Goal: Information Seeking & Learning: Learn about a topic

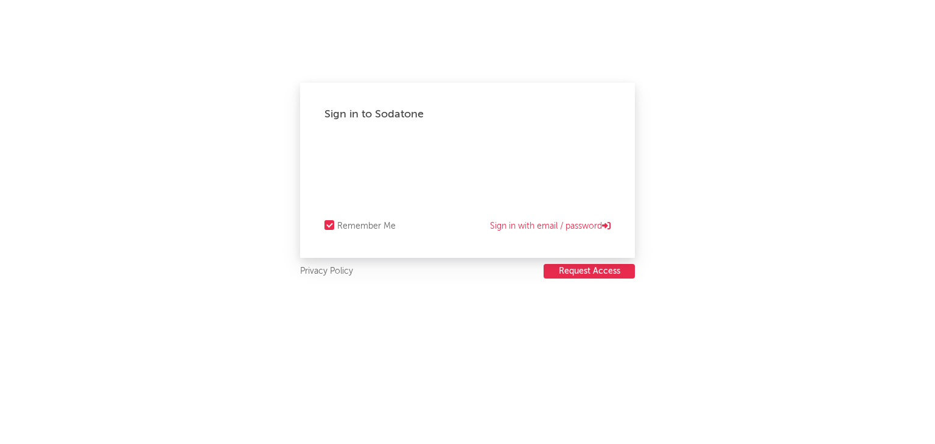
select select "recorded_music"
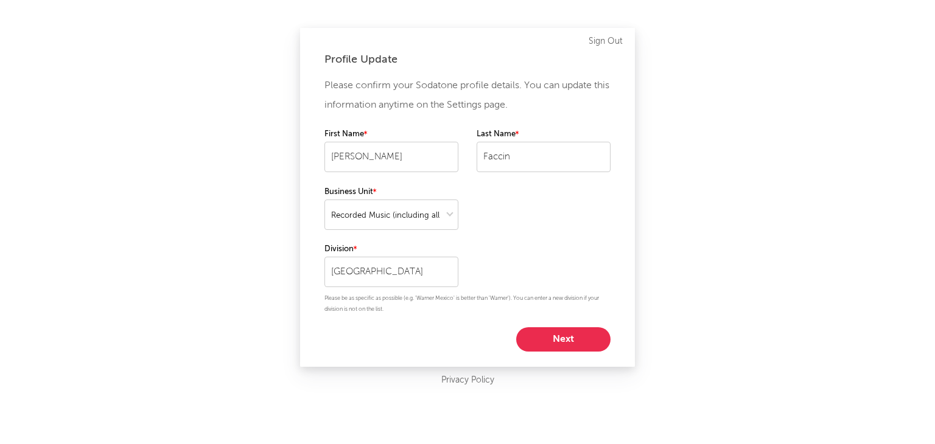
click at [591, 340] on button "Next" at bounding box center [563, 340] width 94 height 24
select select "marketing"
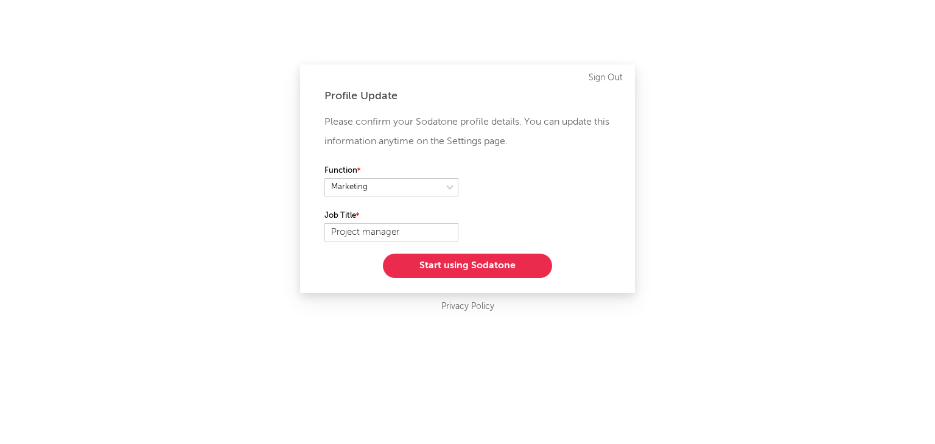
click at [450, 269] on button "Start using Sodatone" at bounding box center [467, 266] width 169 height 24
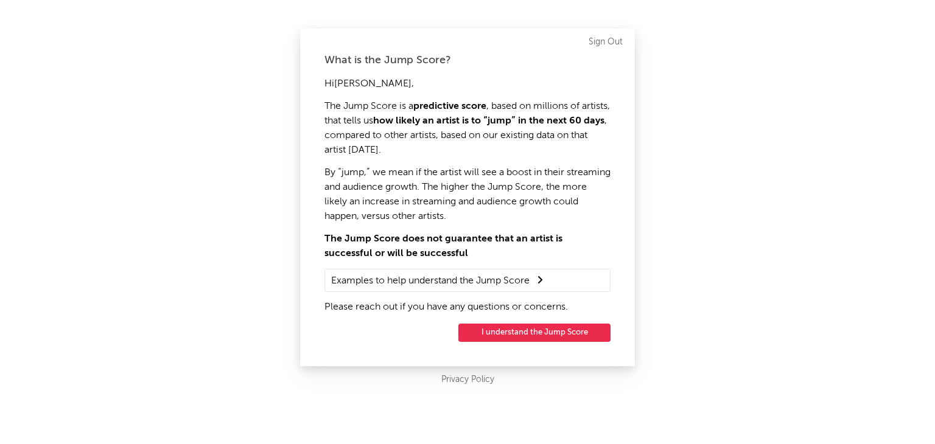
click at [477, 333] on button "I understand the Jump Score" at bounding box center [534, 333] width 152 height 18
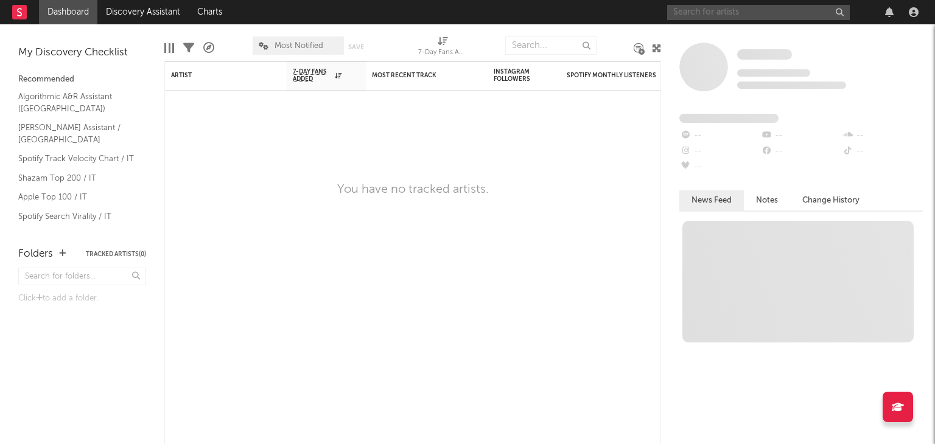
click at [801, 13] on input "text" at bounding box center [758, 12] width 183 height 15
type input "[PERSON_NAME]"
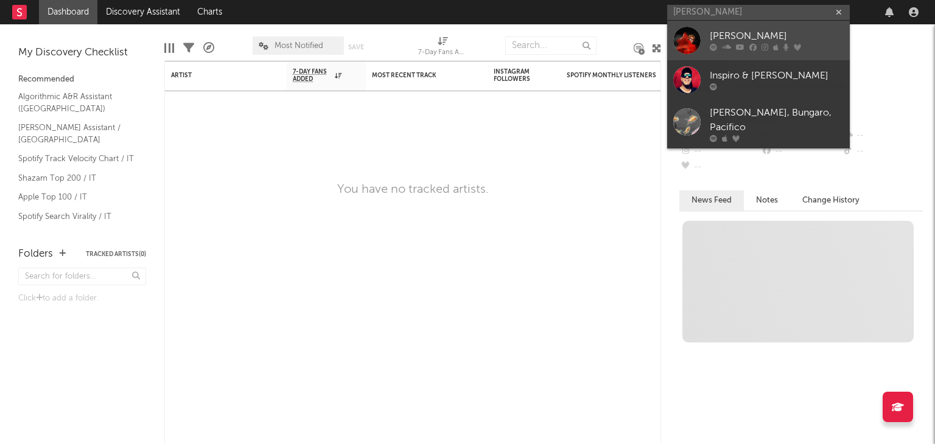
click at [749, 35] on div "[PERSON_NAME]" at bounding box center [777, 36] width 134 height 15
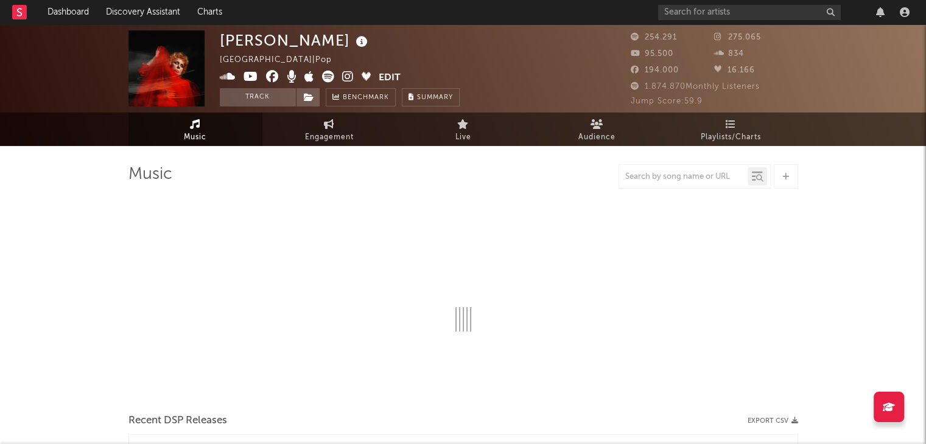
select select "6m"
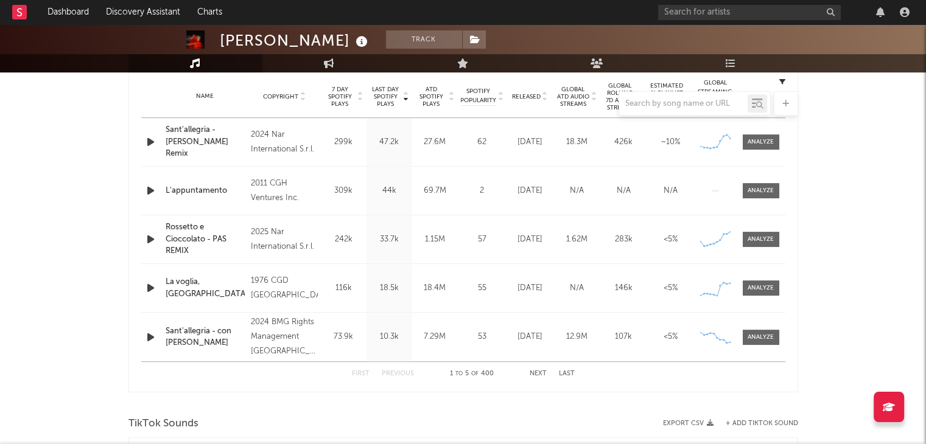
scroll to position [426, 0]
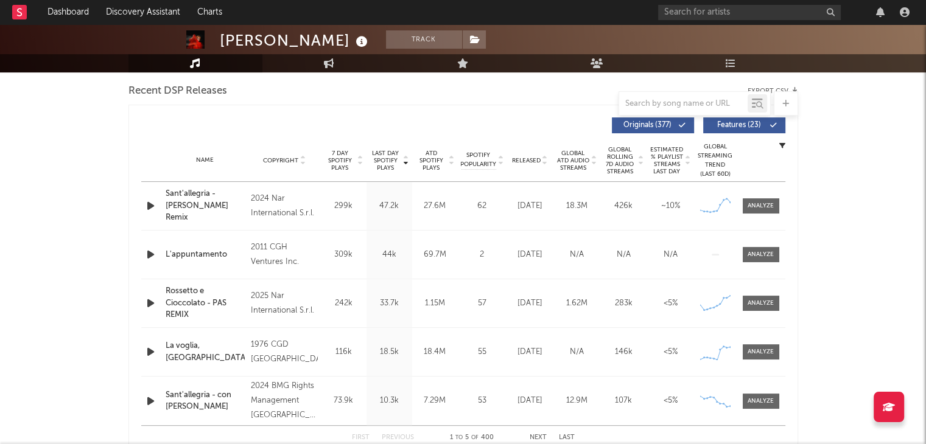
click at [186, 295] on div "Rossetto e Cioccolato - PAS REMIX" at bounding box center [206, 304] width 80 height 36
click at [765, 208] on div at bounding box center [761, 206] width 26 height 9
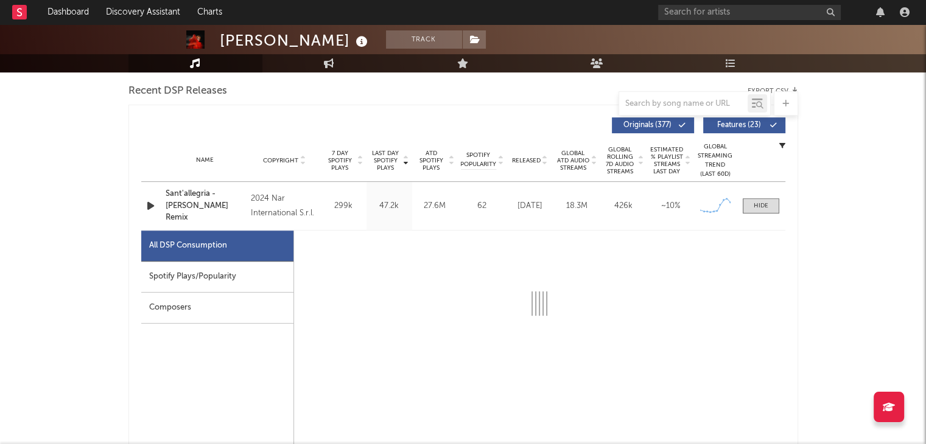
select select "6m"
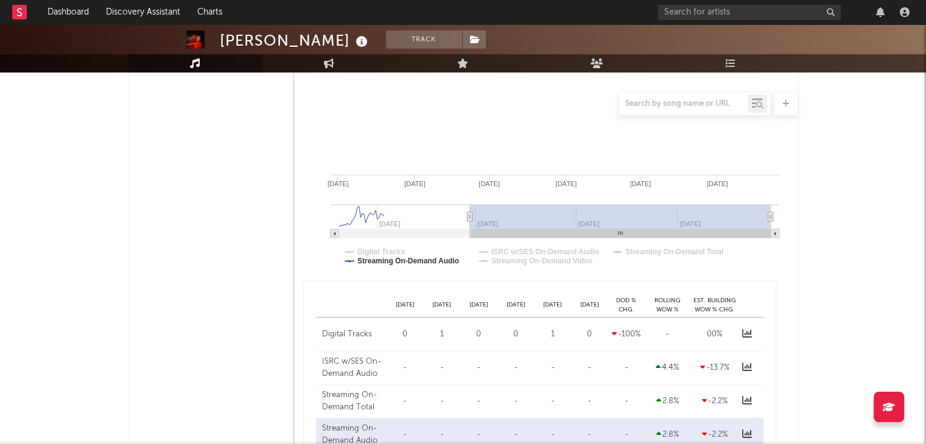
scroll to position [1035, 0]
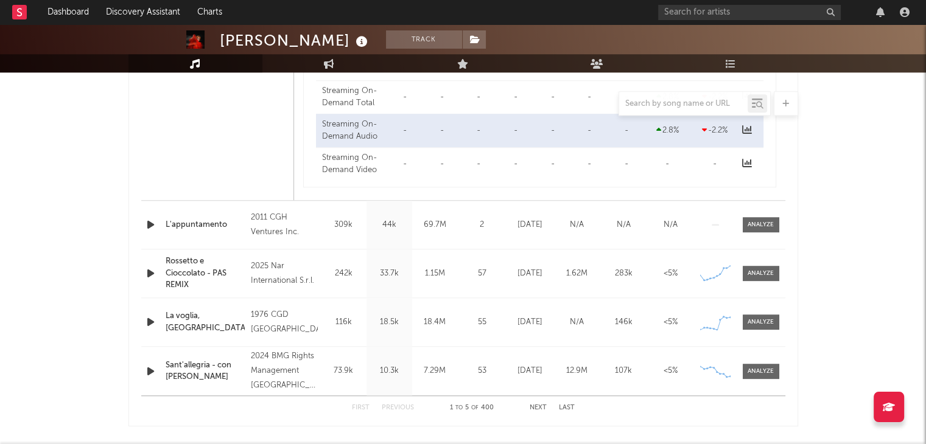
click at [186, 268] on div "Rossetto e Cioccolato - PAS REMIX" at bounding box center [206, 274] width 80 height 36
click at [767, 275] on div at bounding box center [761, 273] width 26 height 9
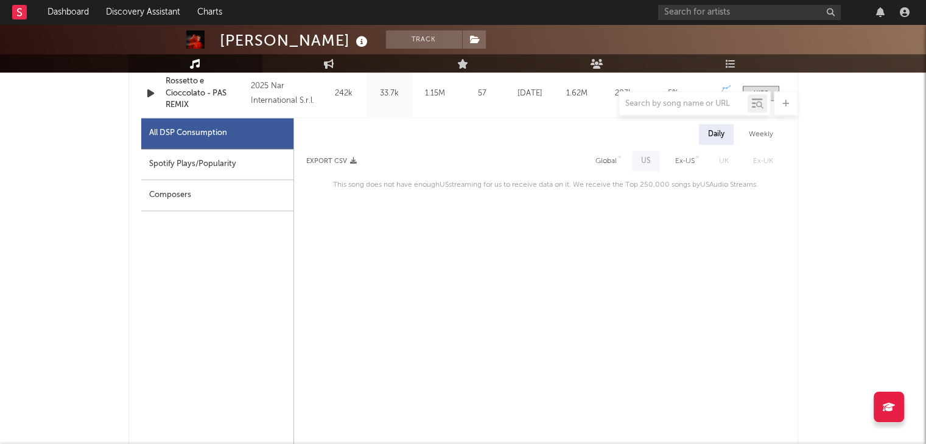
scroll to position [1218, 0]
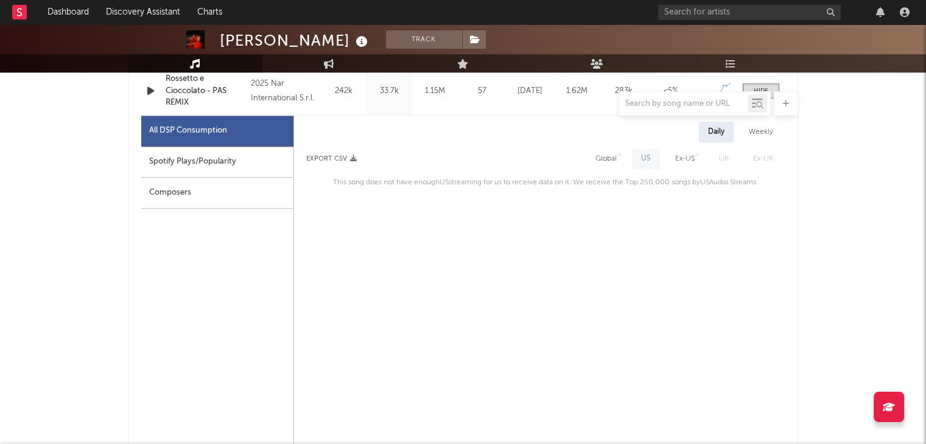
click at [193, 165] on div "Spotify Plays/Popularity" at bounding box center [217, 162] width 152 height 31
select select "1w"
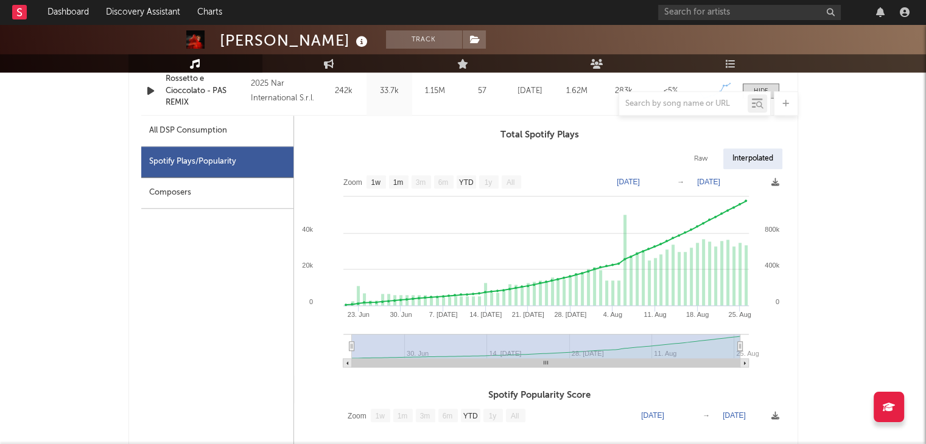
click at [214, 190] on div "Composers" at bounding box center [217, 193] width 152 height 31
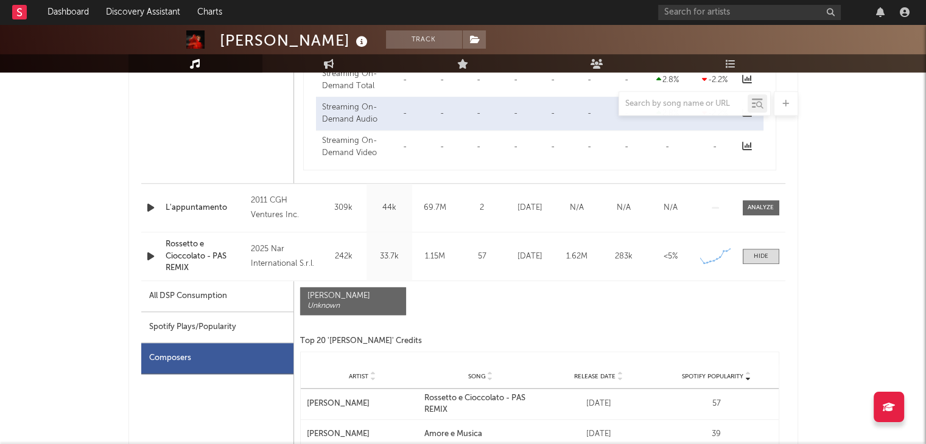
scroll to position [1096, 0]
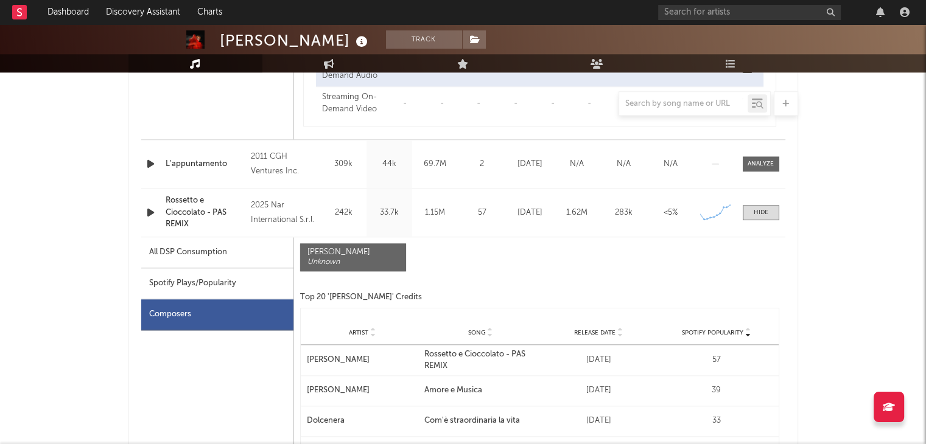
click at [213, 279] on div "Spotify Plays/Popularity" at bounding box center [217, 283] width 152 height 31
select select "1w"
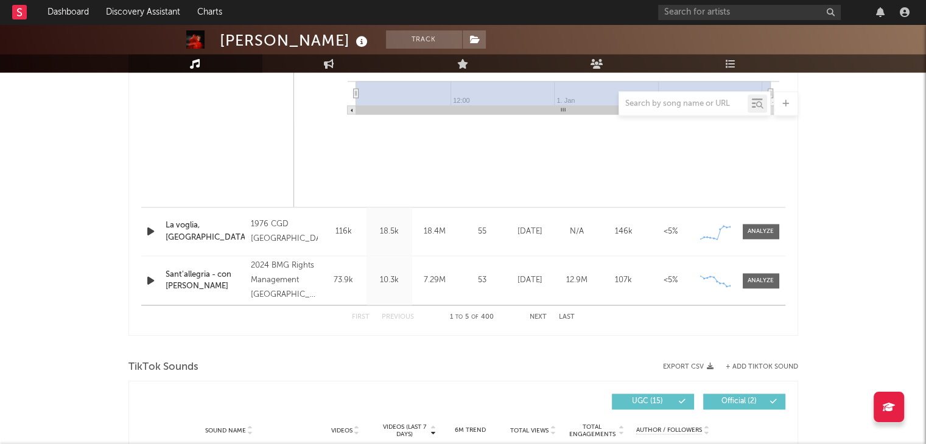
scroll to position [1887, 0]
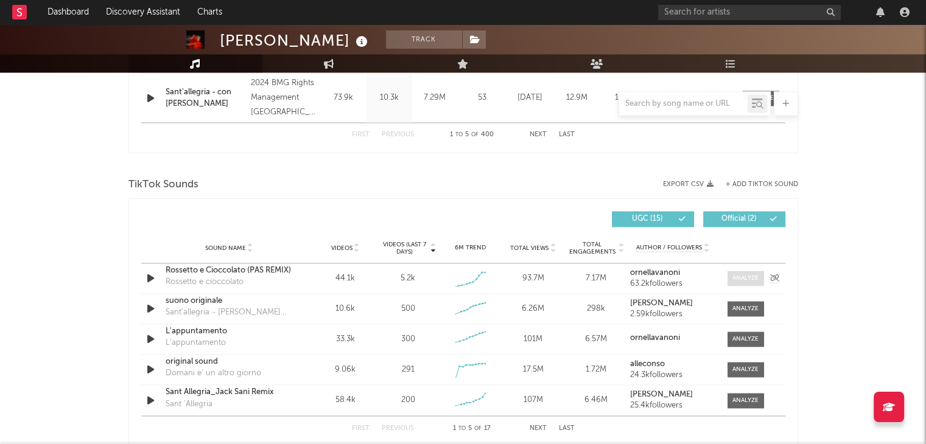
click at [742, 279] on div at bounding box center [745, 278] width 26 height 9
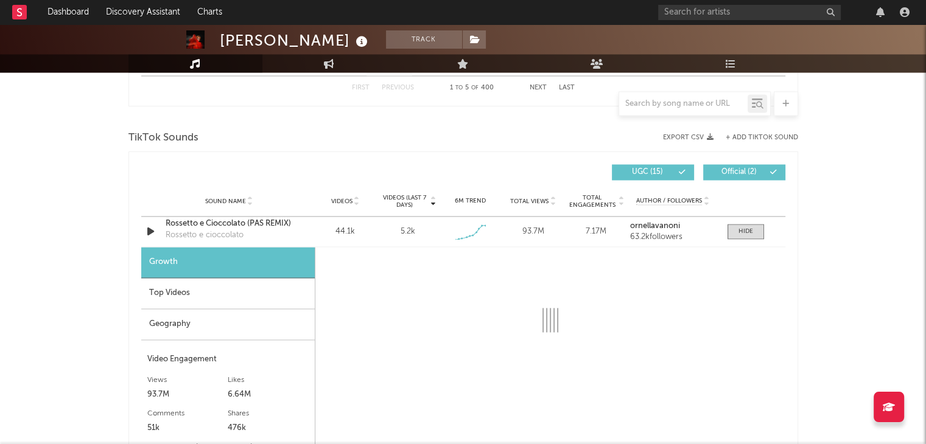
select select "1w"
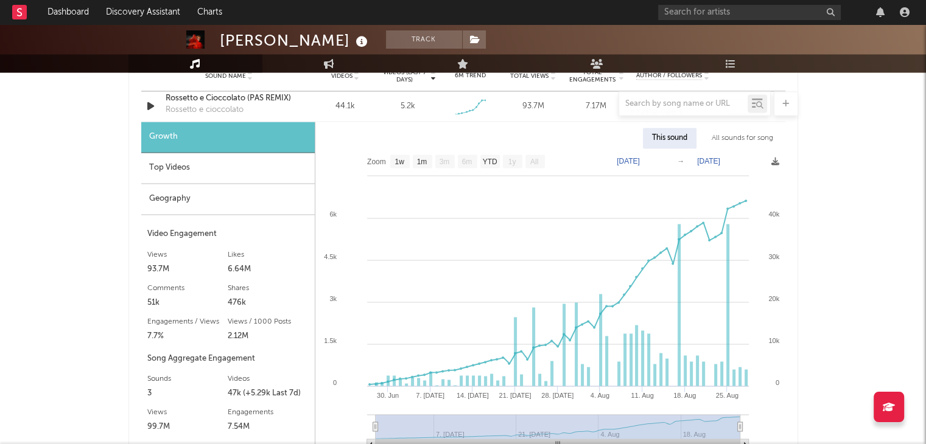
scroll to position [2044, 0]
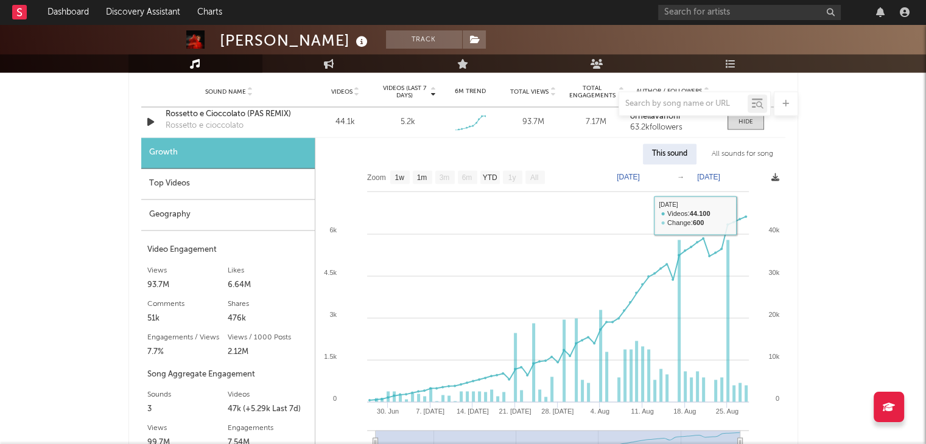
click at [772, 179] on icon at bounding box center [775, 178] width 8 height 8
click at [777, 177] on icon at bounding box center [775, 178] width 8 height 8
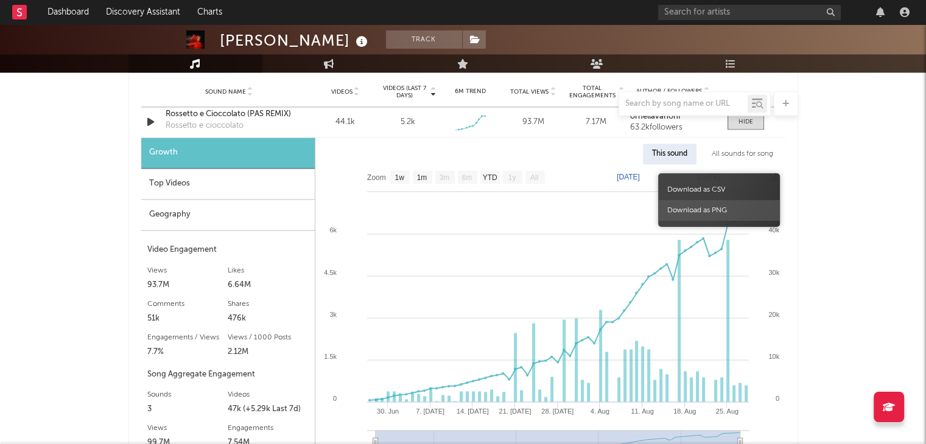
click at [731, 213] on span "Download as PNG" at bounding box center [719, 210] width 122 height 21
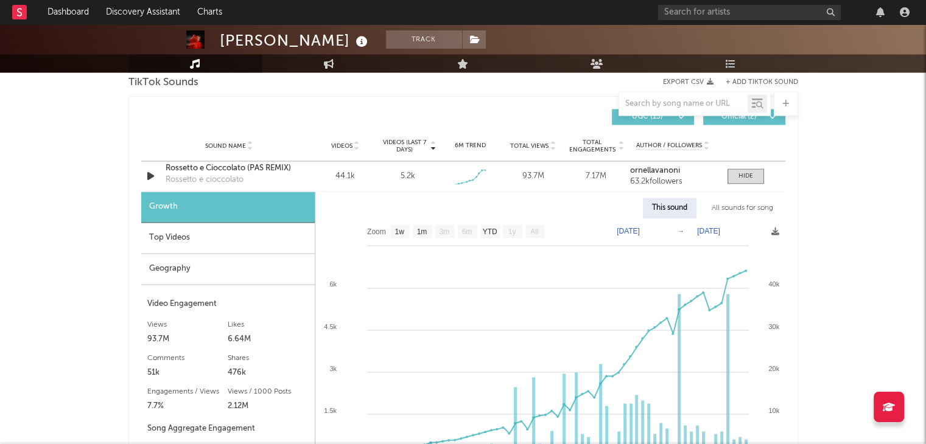
scroll to position [1983, 0]
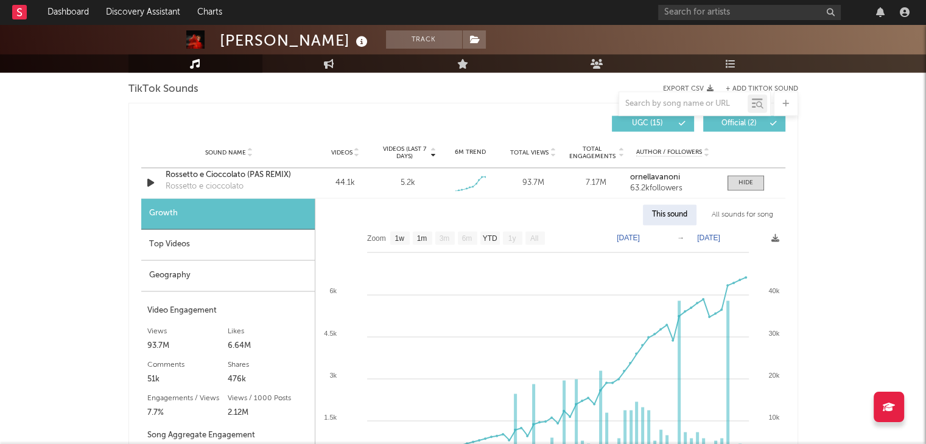
click at [729, 210] on div "All sounds for song" at bounding box center [743, 215] width 80 height 21
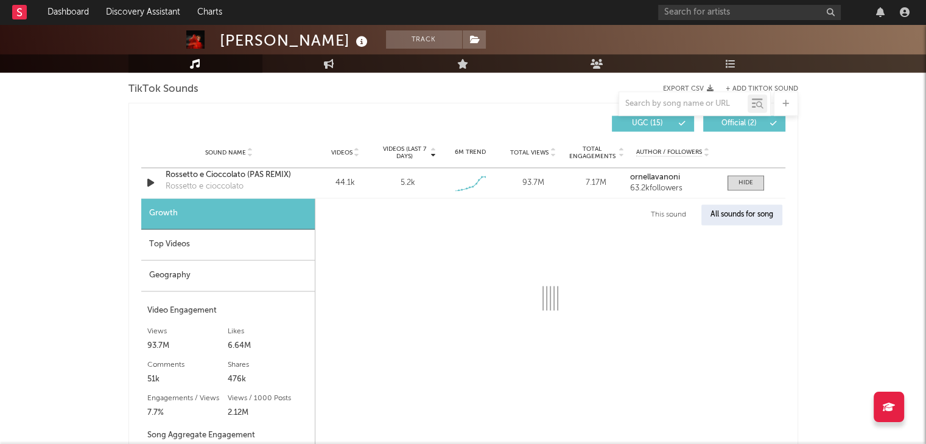
select select "1w"
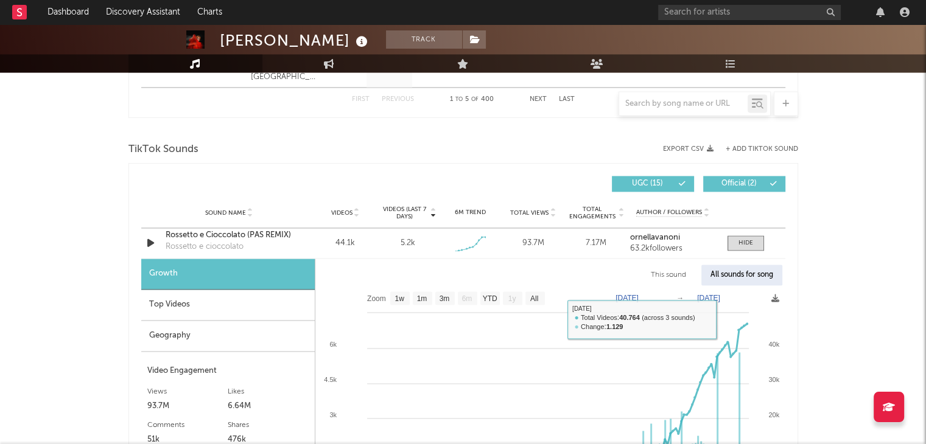
scroll to position [1922, 0]
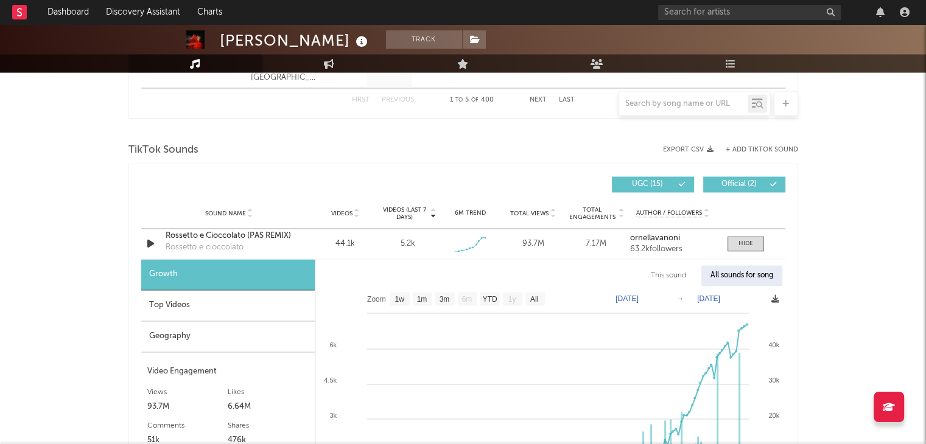
click at [774, 303] on span at bounding box center [775, 300] width 8 height 15
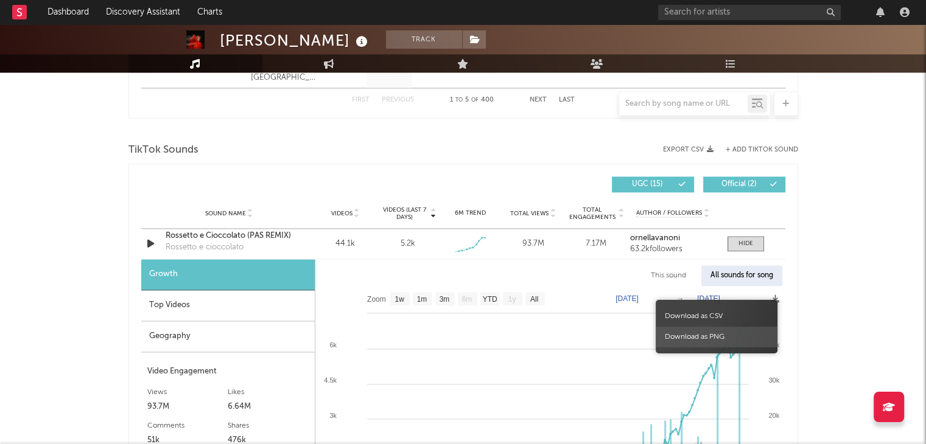
click at [723, 337] on span "Download as PNG" at bounding box center [717, 337] width 122 height 21
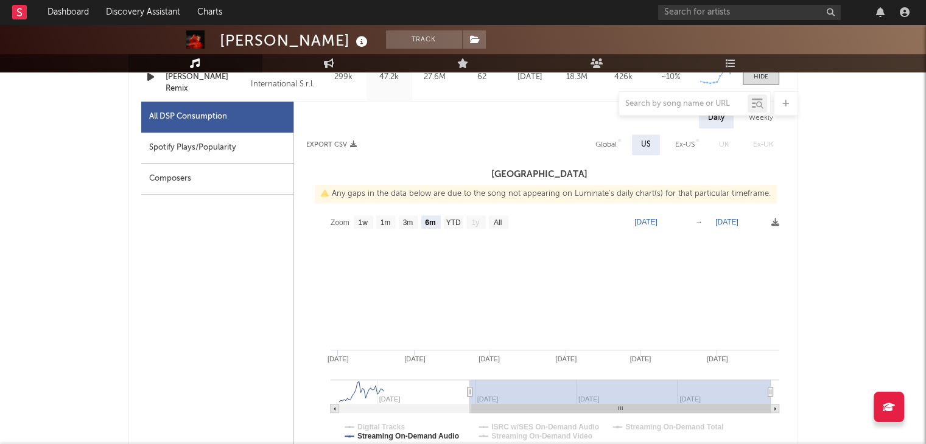
scroll to position [548, 0]
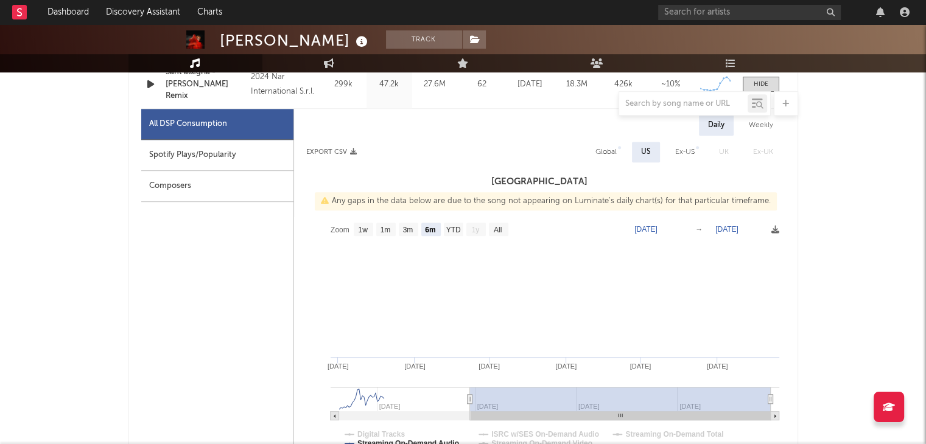
click at [601, 152] on div "Global" at bounding box center [605, 152] width 21 height 15
select select "6m"
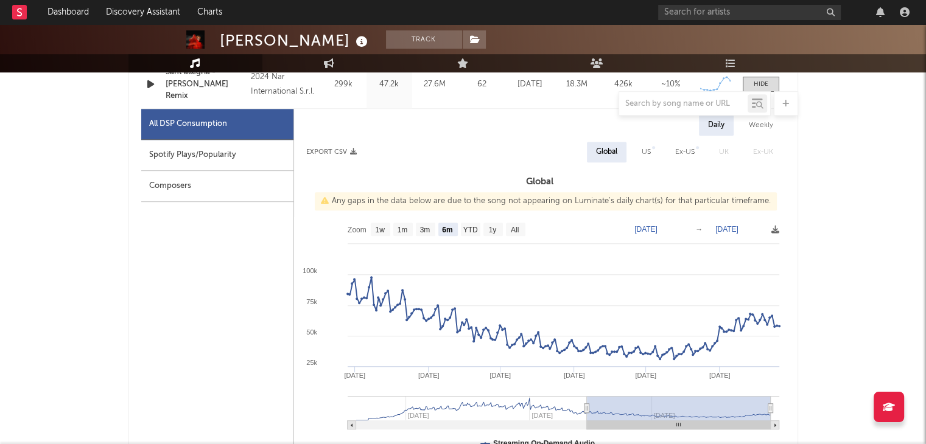
scroll to position [487, 0]
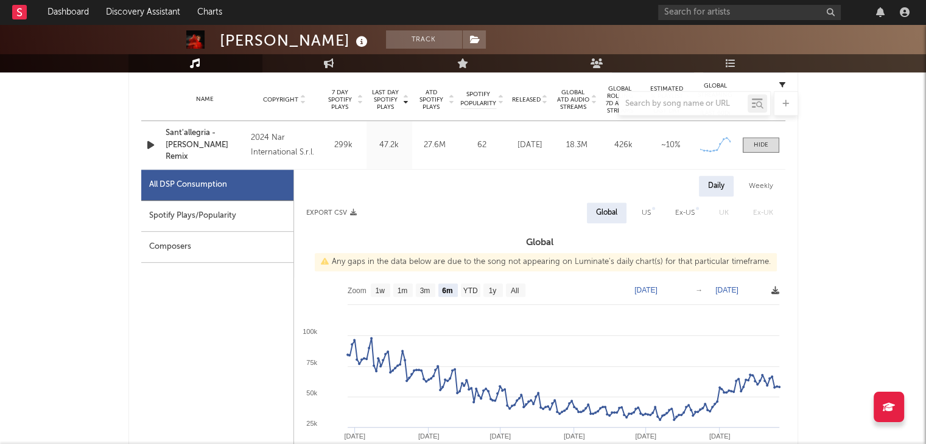
click at [777, 292] on icon at bounding box center [775, 291] width 8 height 8
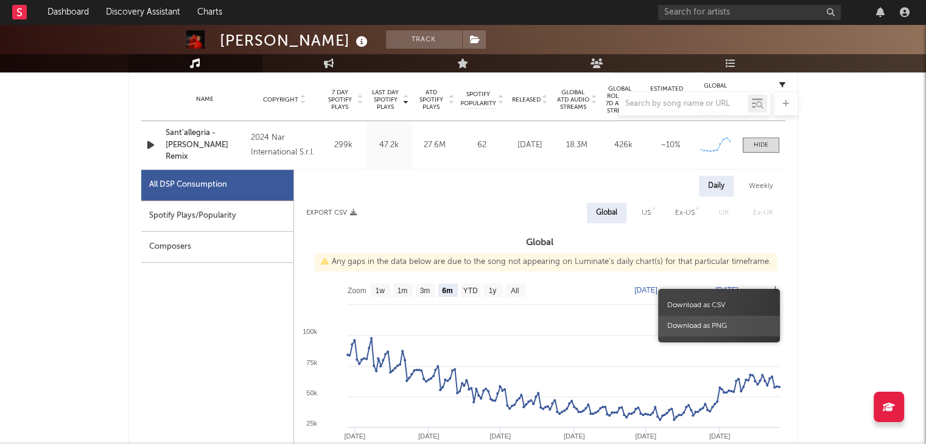
click at [707, 321] on span "Download as PNG" at bounding box center [719, 326] width 122 height 21
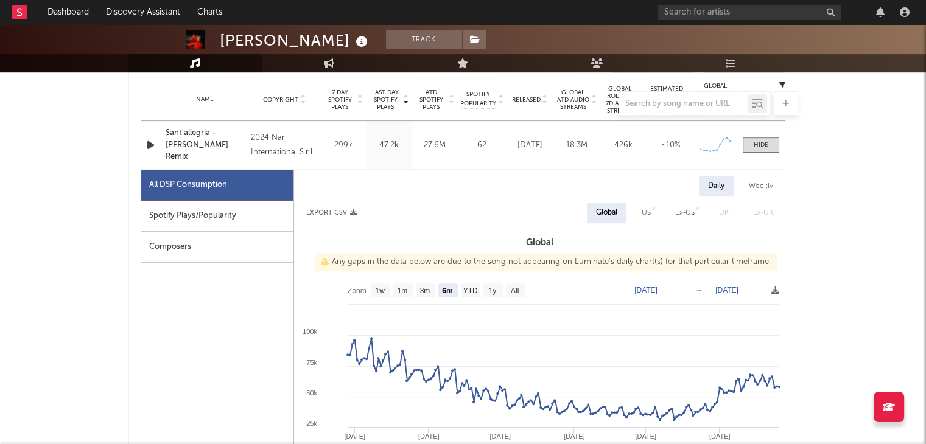
click at [261, 214] on div "Spotify Plays/Popularity" at bounding box center [217, 216] width 152 height 31
select select "6m"
select select "1w"
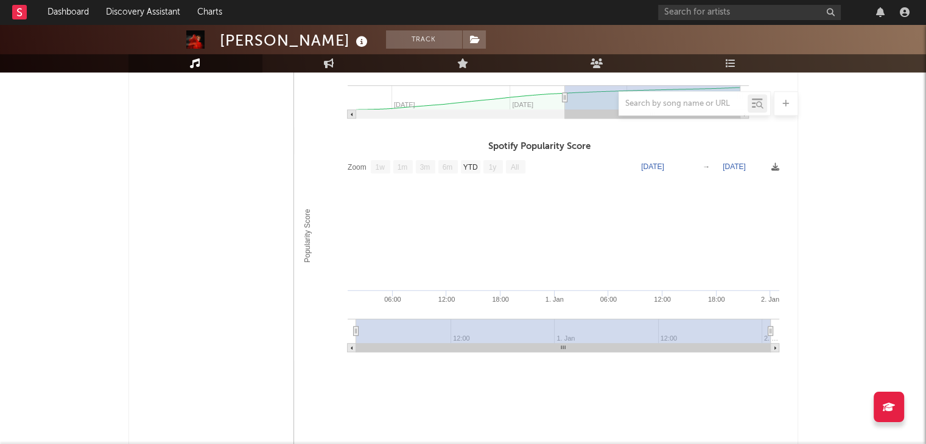
scroll to position [791, 0]
drag, startPoint x: 637, startPoint y: 344, endPoint x: 732, endPoint y: 334, distance: 96.1
click at [732, 334] on icon "Created with Highcharts 10.3.3 Popularity Score 06:00 12:00 18:00 1. Jan 06:00 …" at bounding box center [539, 256] width 491 height 207
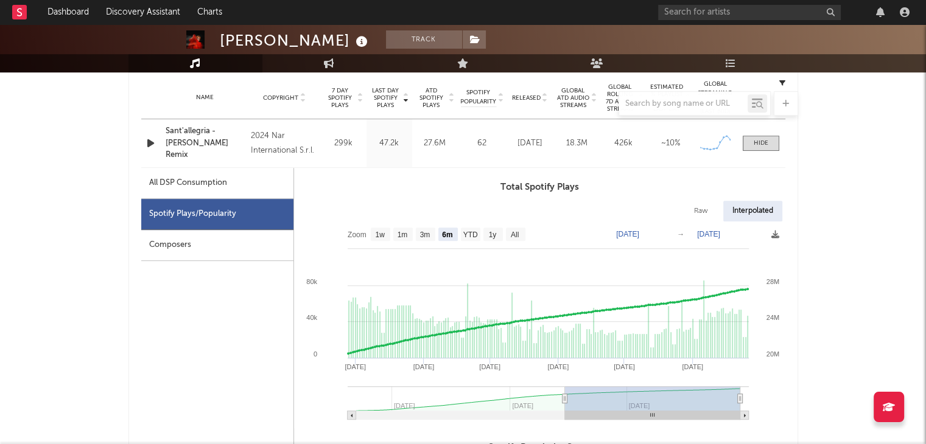
scroll to position [487, 0]
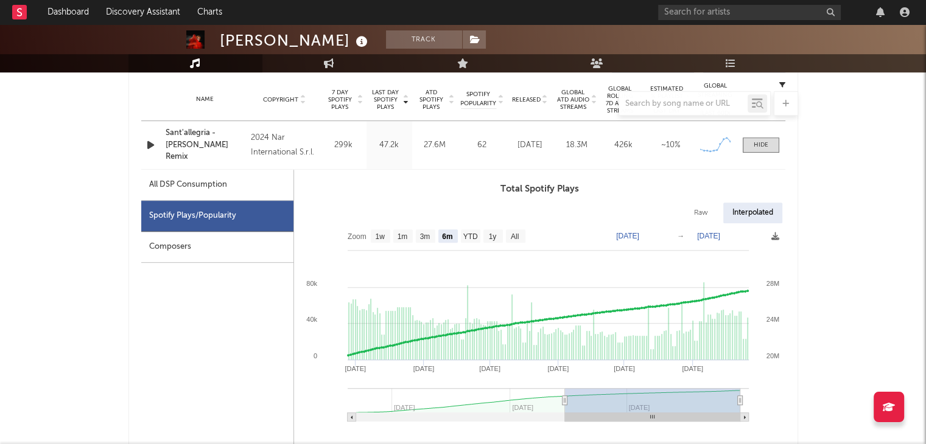
click at [241, 249] on div "Composers" at bounding box center [217, 247] width 152 height 31
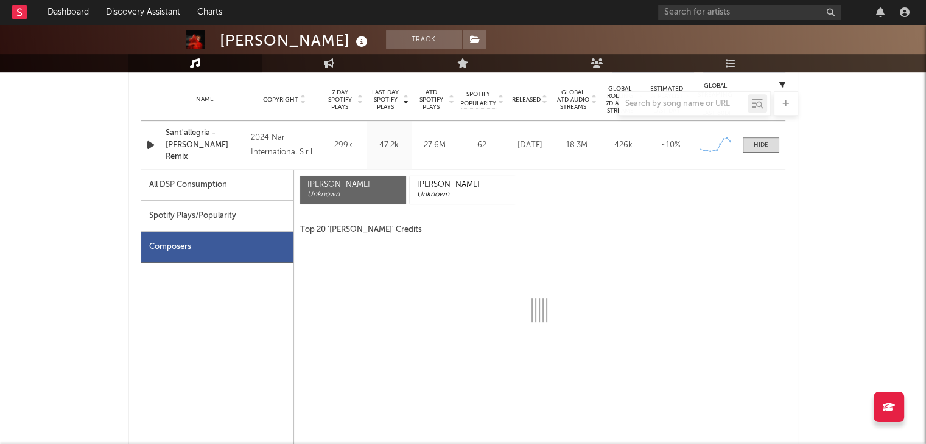
click at [236, 212] on div "Spotify Plays/Popularity" at bounding box center [217, 216] width 152 height 31
select select "6m"
select select "1w"
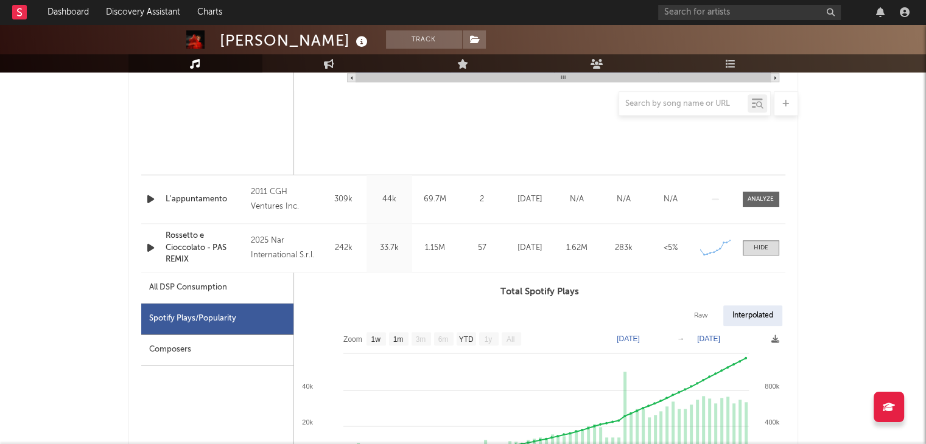
scroll to position [1096, 0]
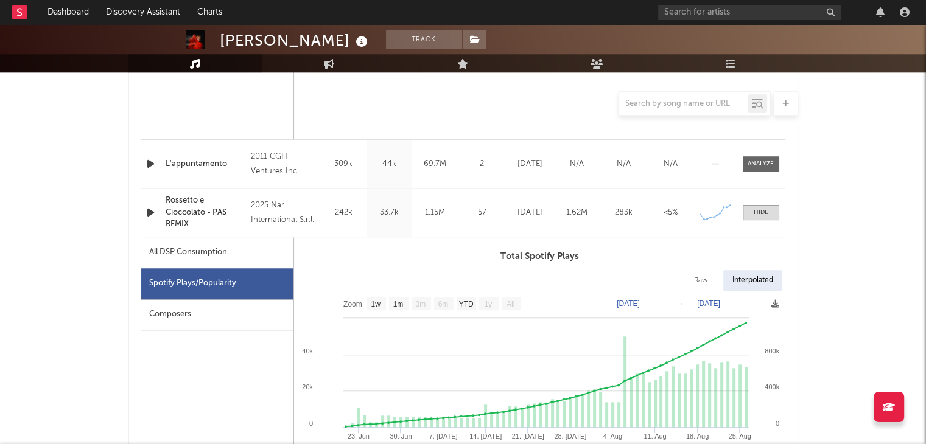
click at [174, 215] on div "Rossetto e Cioccolato - PAS REMIX" at bounding box center [206, 213] width 80 height 36
click at [178, 250] on div "All DSP Consumption" at bounding box center [188, 252] width 78 height 15
select select "1w"
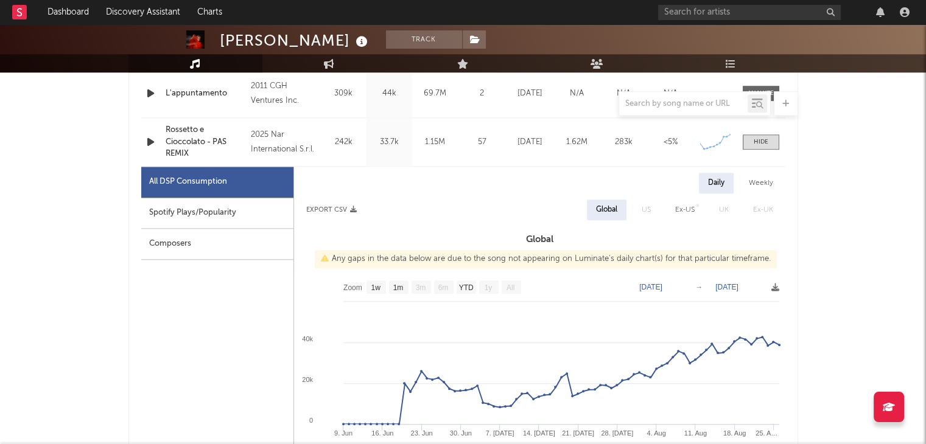
scroll to position [1157, 0]
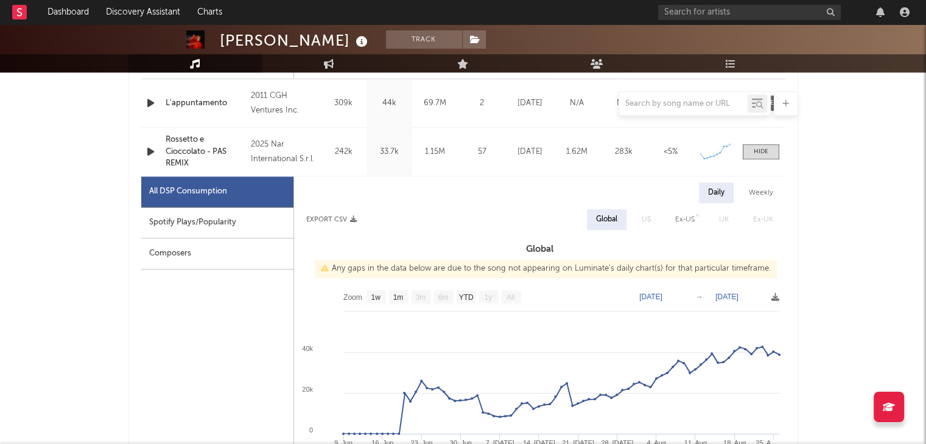
click at [234, 230] on div "Spotify Plays/Popularity" at bounding box center [217, 223] width 152 height 31
select select "1w"
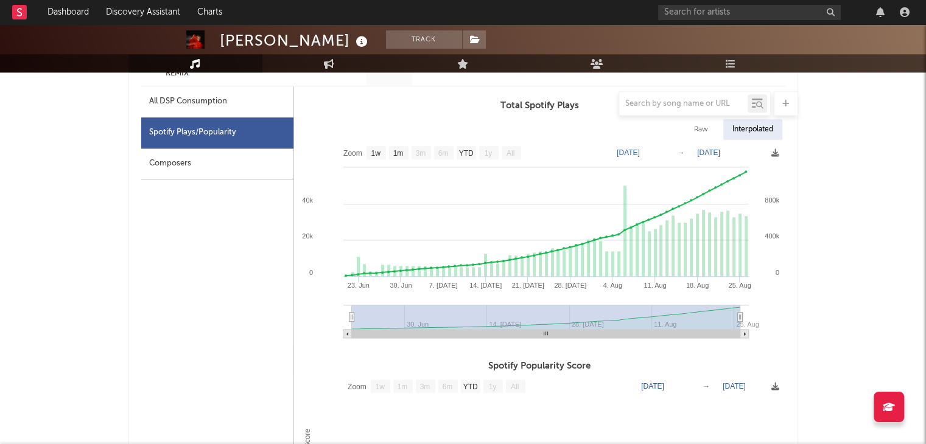
scroll to position [1218, 0]
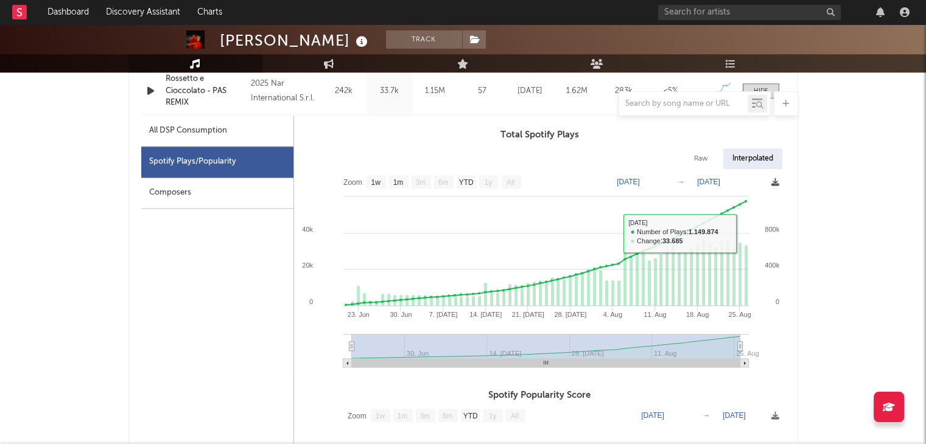
click at [773, 179] on icon at bounding box center [775, 182] width 8 height 8
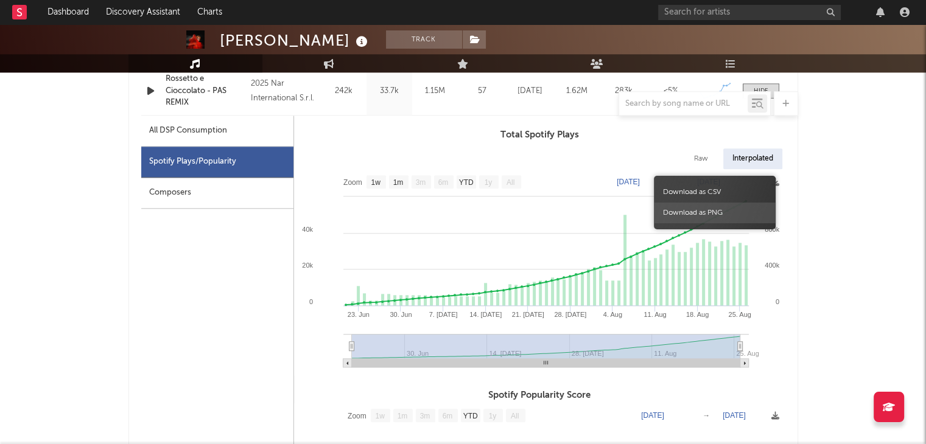
click at [712, 212] on span "Download as PNG" at bounding box center [715, 213] width 122 height 21
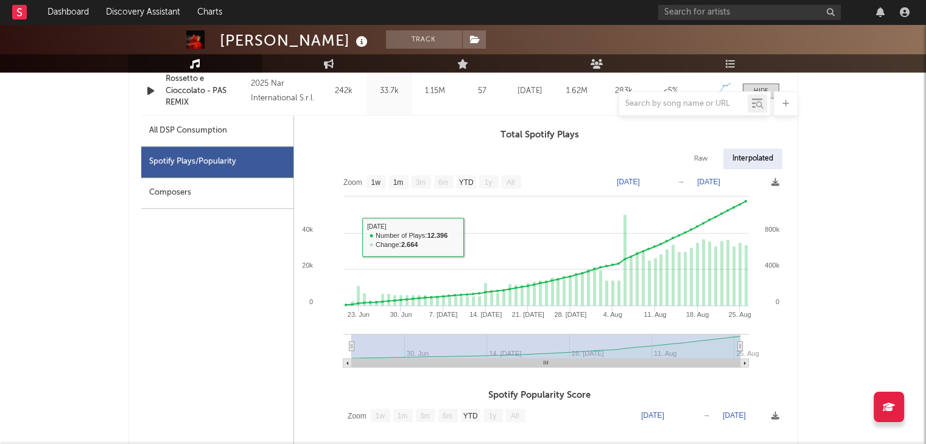
click at [207, 191] on div "Composers" at bounding box center [217, 193] width 152 height 31
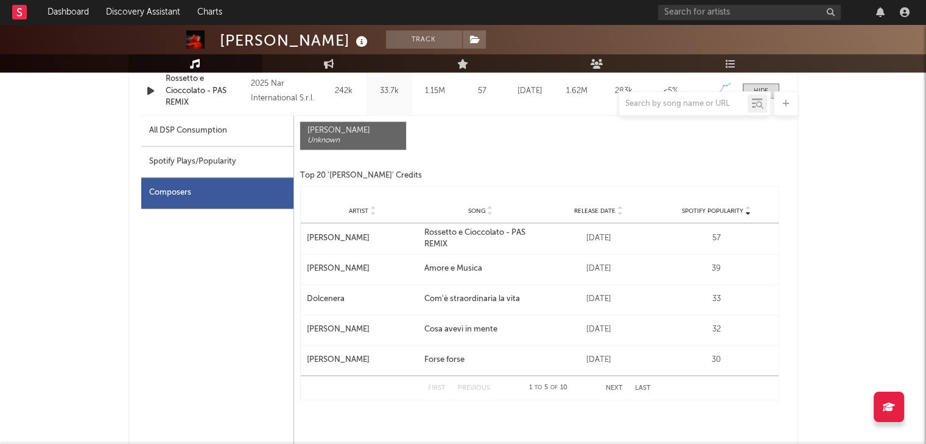
click at [203, 164] on div "Spotify Plays/Popularity" at bounding box center [217, 162] width 152 height 31
select select "1w"
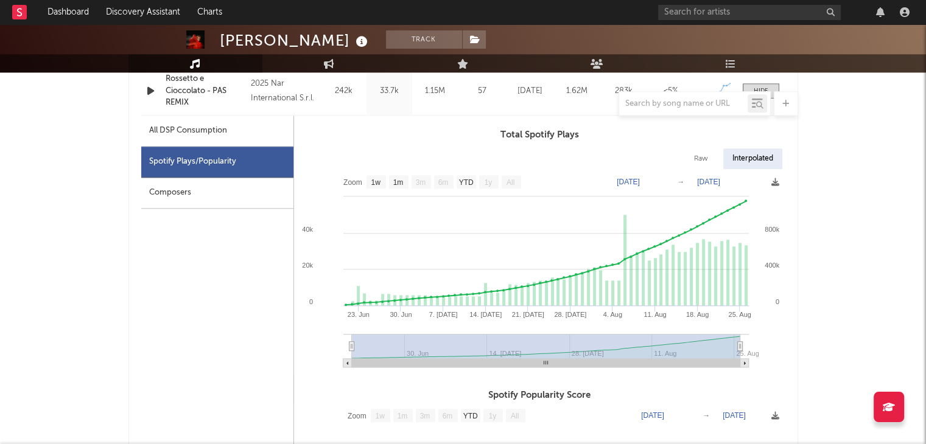
click at [211, 132] on div "All DSP Consumption" at bounding box center [188, 131] width 78 height 15
select select "1w"
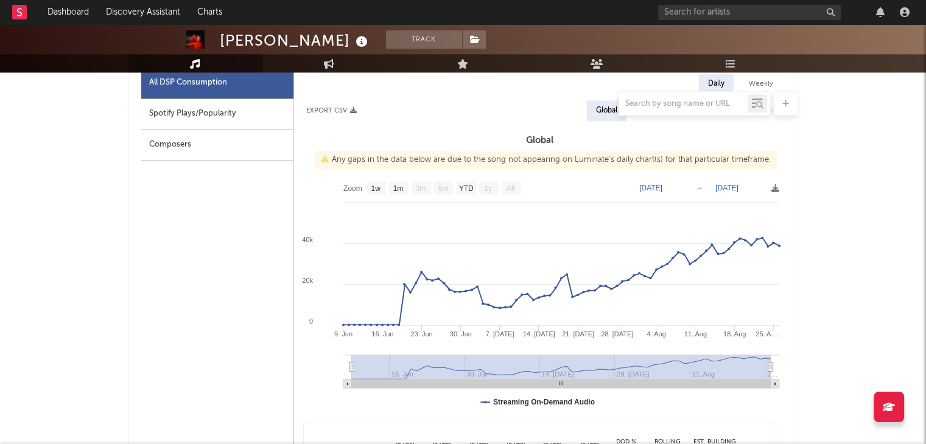
scroll to position [1035, 0]
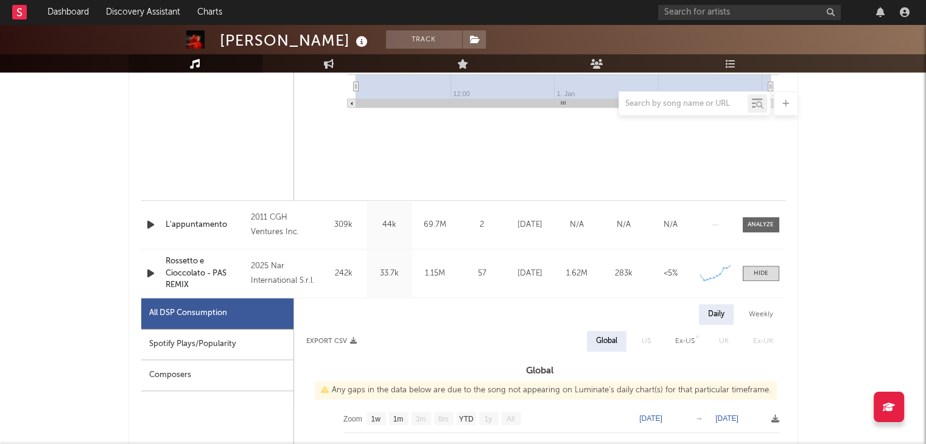
click at [219, 342] on div "Spotify Plays/Popularity" at bounding box center [217, 344] width 152 height 31
select select "1w"
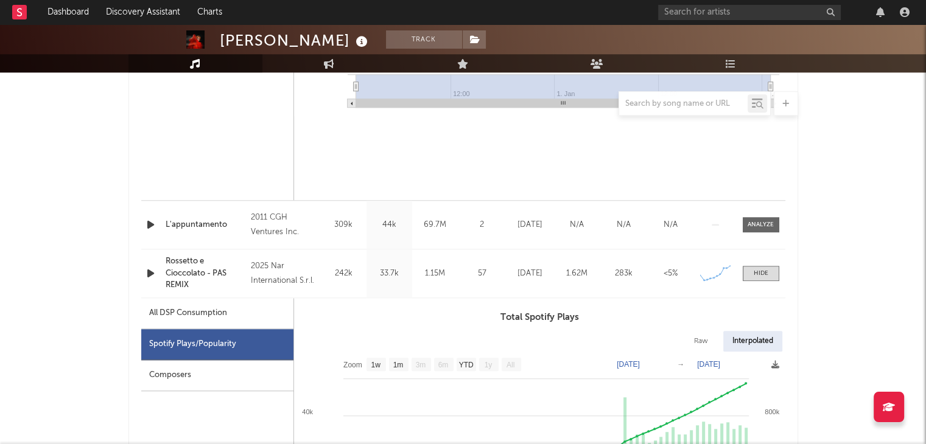
scroll to position [1218, 0]
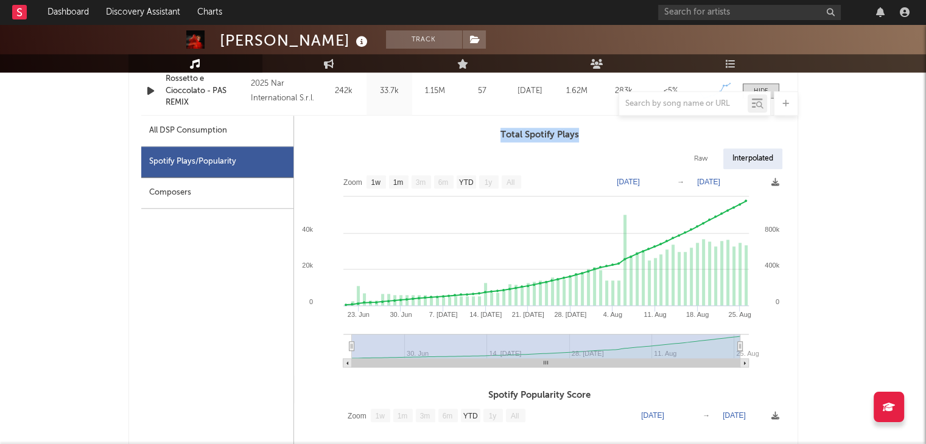
drag, startPoint x: 588, startPoint y: 136, endPoint x: 502, endPoint y: 130, distance: 86.7
click at [502, 130] on h3 "Total Spotify Plays" at bounding box center [539, 135] width 491 height 15
copy h3 "Total Spotify Plays"
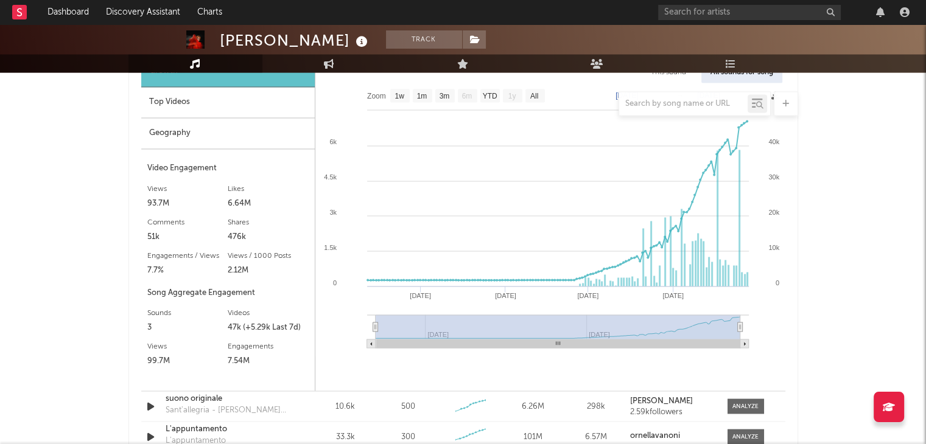
scroll to position [2131, 0]
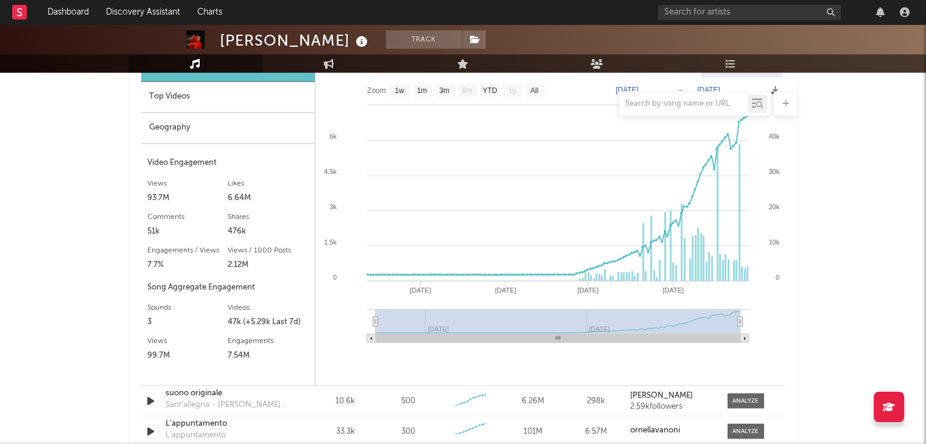
click at [213, 104] on div at bounding box center [463, 103] width 670 height 24
click at [153, 96] on div at bounding box center [463, 103] width 670 height 24
click at [166, 91] on div at bounding box center [463, 103] width 670 height 24
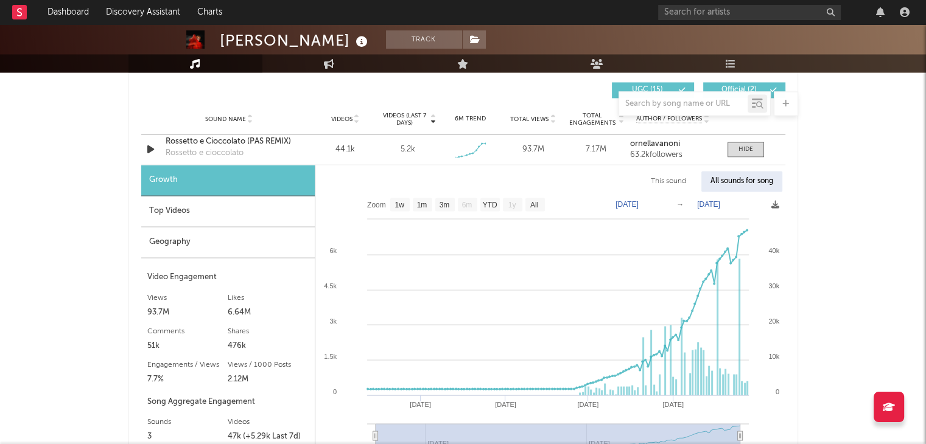
scroll to position [2009, 0]
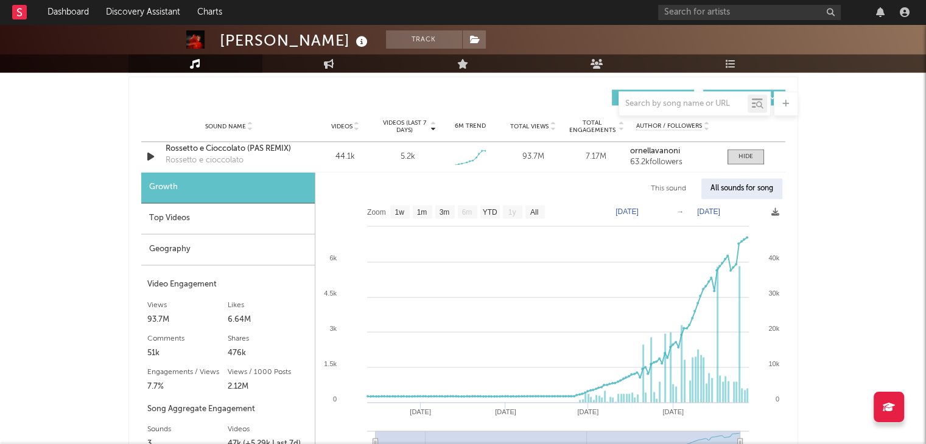
click at [180, 217] on div "Top Videos" at bounding box center [228, 218] width 174 height 31
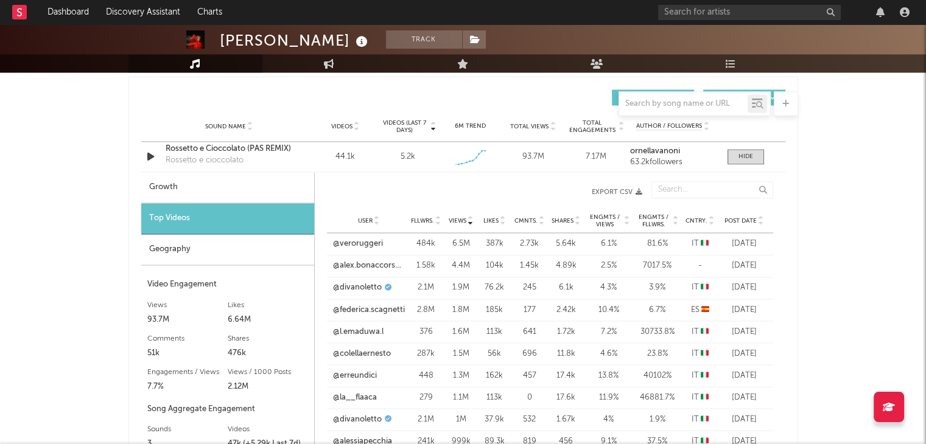
click at [438, 223] on icon at bounding box center [438, 223] width 6 height 5
click at [438, 214] on div "User Fllwrs. Views Likes Cmnts. Shares Engmts / Views Engmts / Fllwrs. Cntry. P…" at bounding box center [550, 221] width 446 height 24
click at [441, 217] on icon at bounding box center [438, 218] width 6 height 5
click at [470, 222] on icon at bounding box center [471, 223] width 6 height 5
click at [636, 193] on icon "button" at bounding box center [639, 192] width 7 height 7
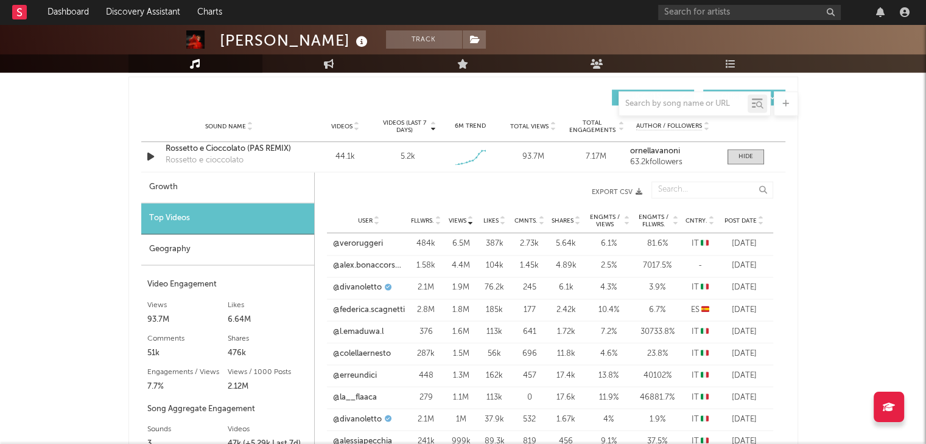
click at [179, 249] on div "Geography" at bounding box center [227, 249] width 173 height 31
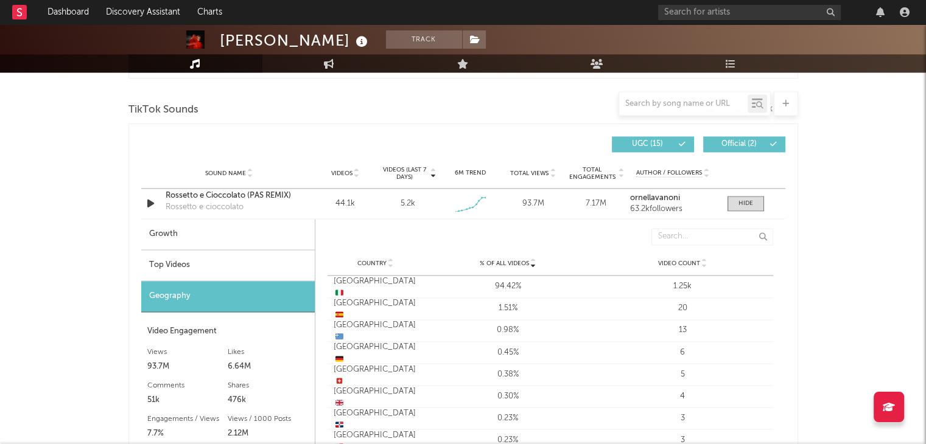
scroll to position [1948, 0]
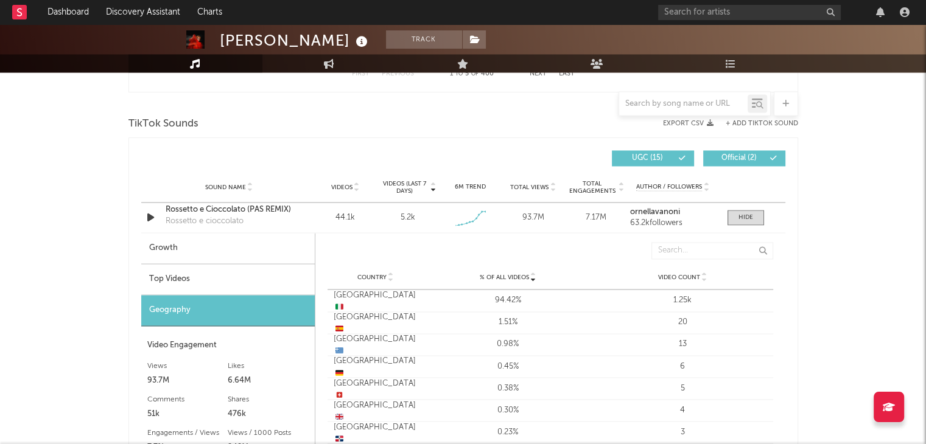
click at [706, 121] on button "Export CSV" at bounding box center [688, 123] width 51 height 7
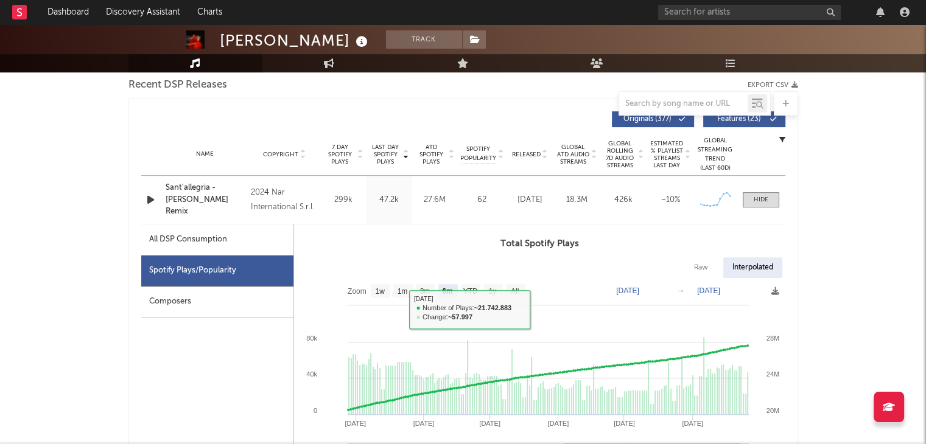
scroll to position [426, 0]
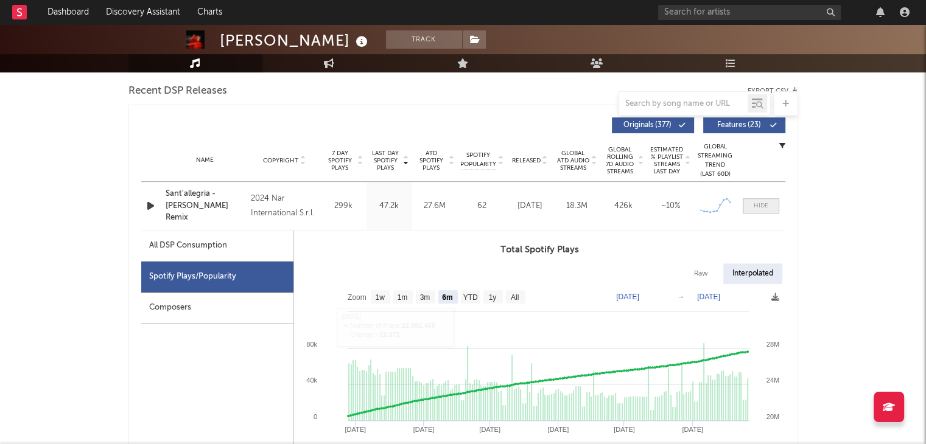
click at [774, 204] on span at bounding box center [761, 205] width 37 height 15
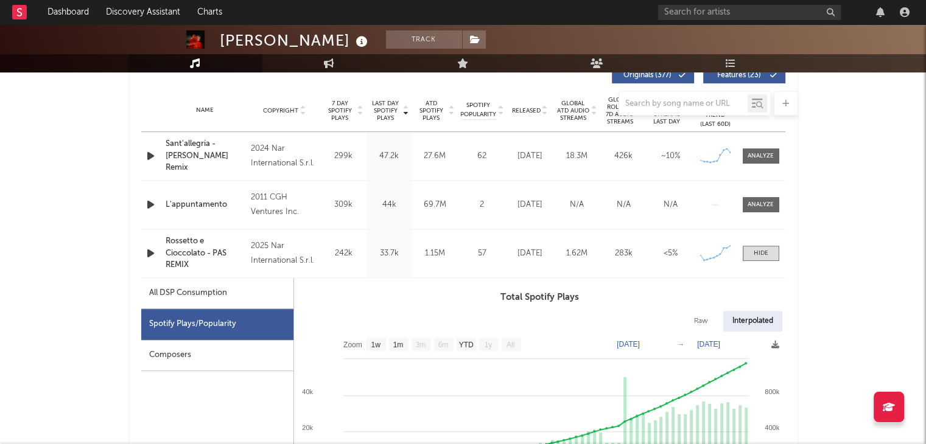
scroll to position [548, 0]
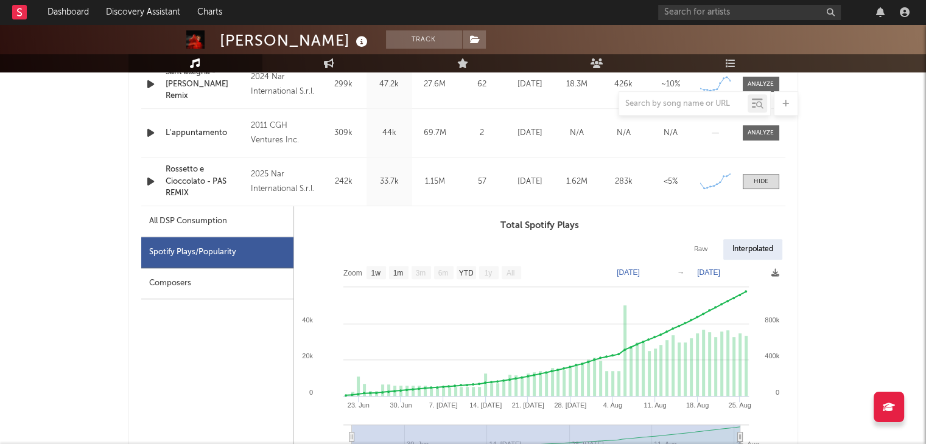
click at [251, 222] on div "All DSP Consumption" at bounding box center [217, 221] width 152 height 31
select select "1w"
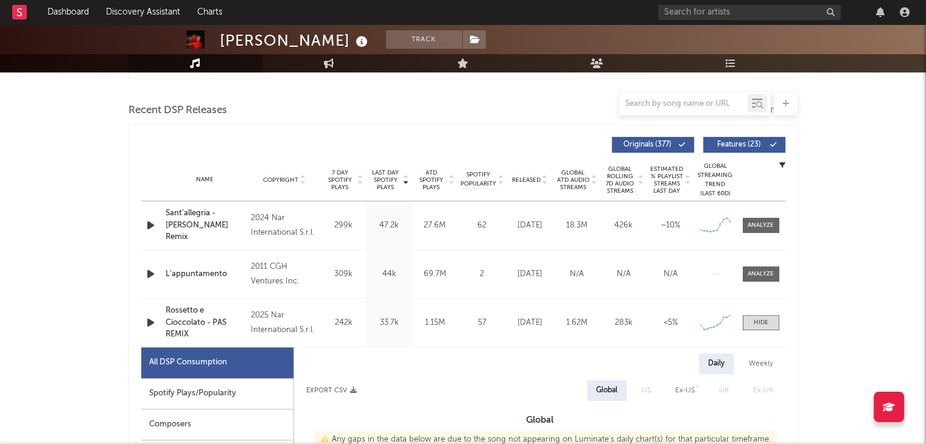
scroll to position [304, 0]
